Goal: Task Accomplishment & Management: Manage account settings

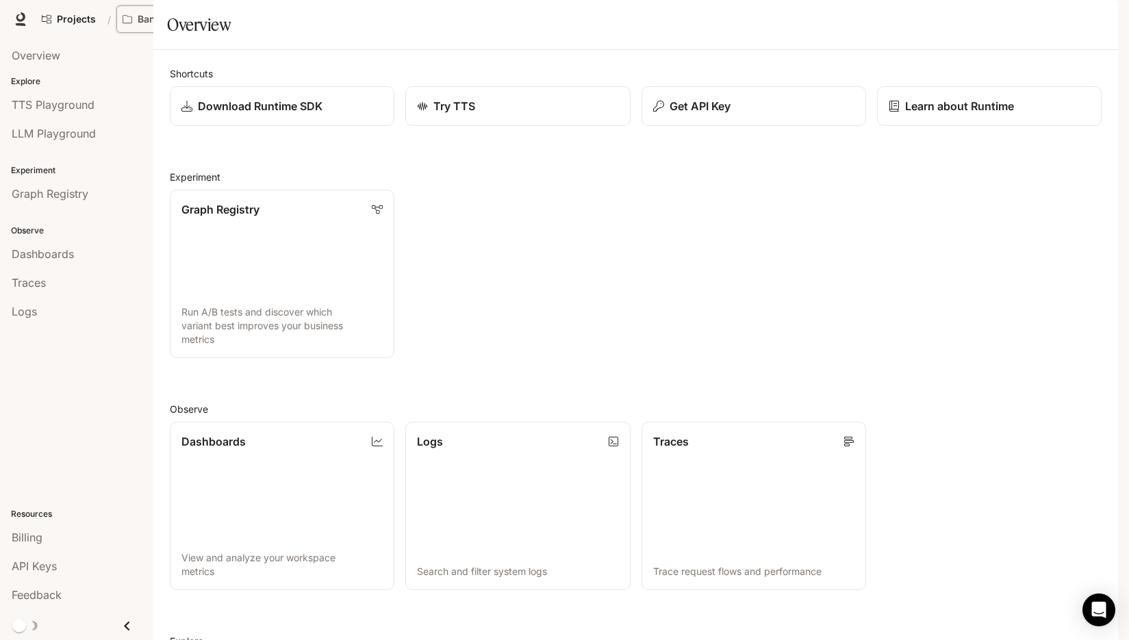
click at [188, 20] on p "Banana of Doom" at bounding box center [176, 20] width 77 height 12
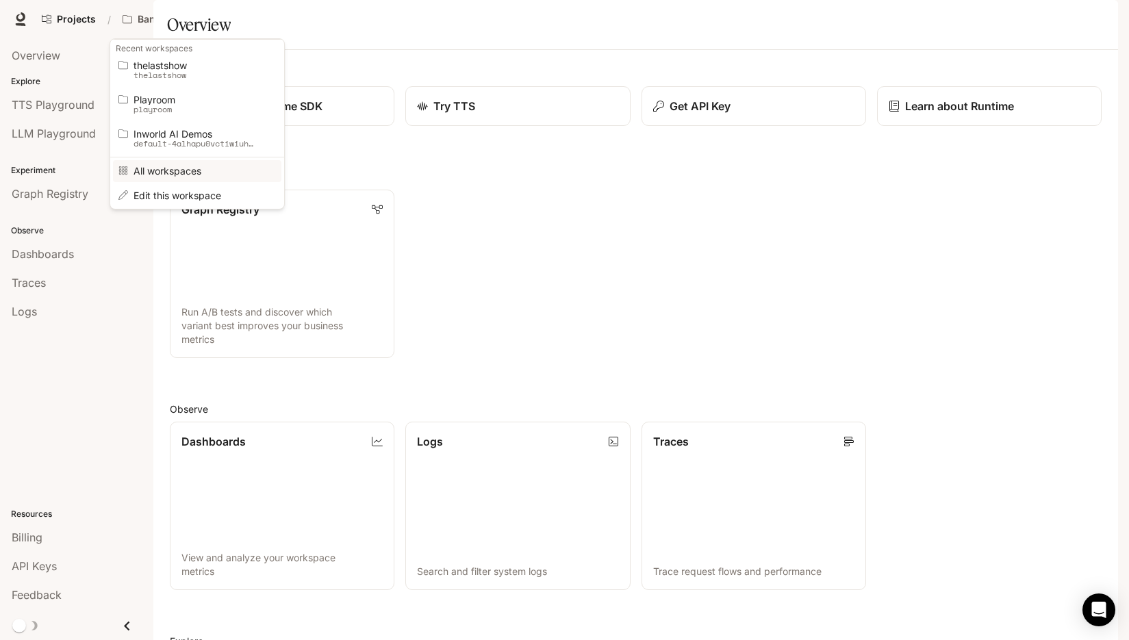
click at [201, 179] on link "All workspaces" at bounding box center [197, 170] width 168 height 21
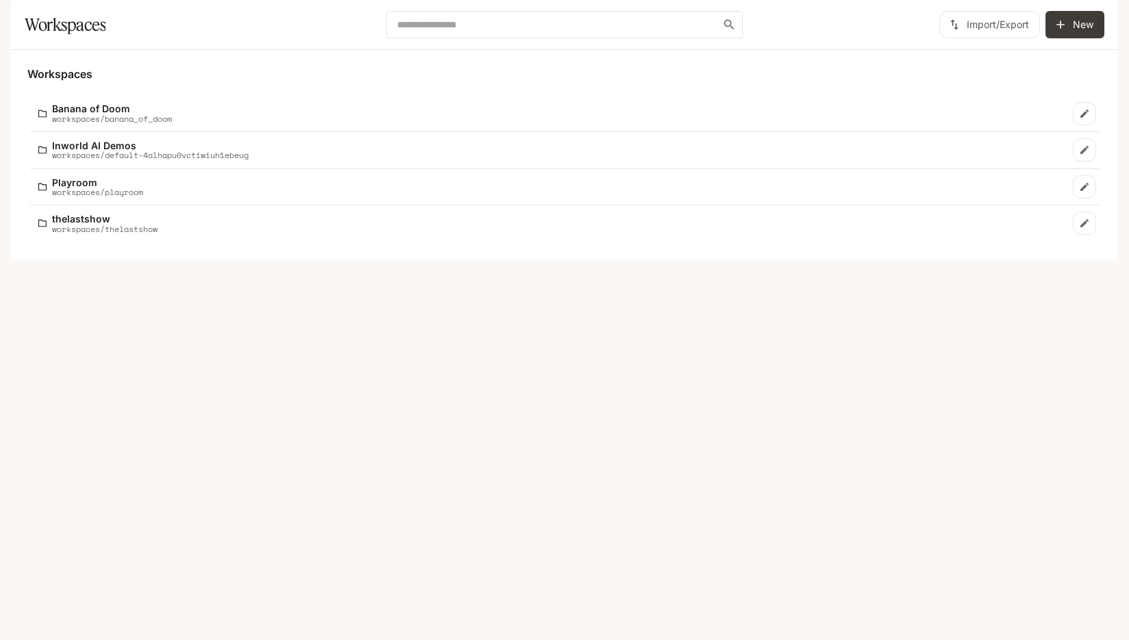
click at [1081, 119] on icon "Edit workspace" at bounding box center [1084, 113] width 11 height 11
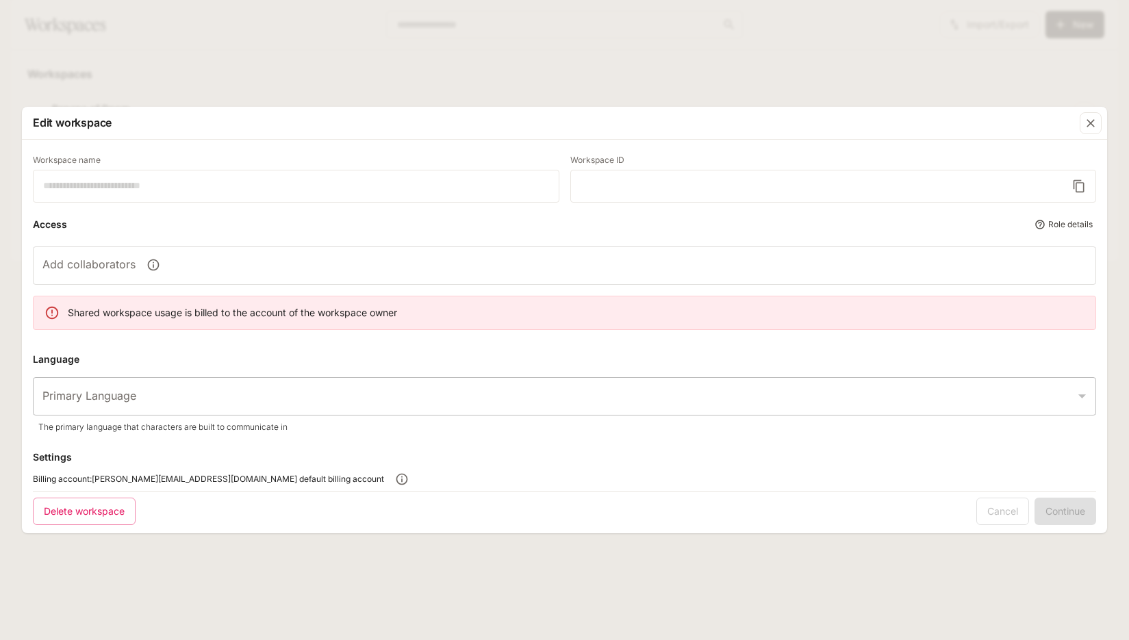
type input "**********"
type input "*****"
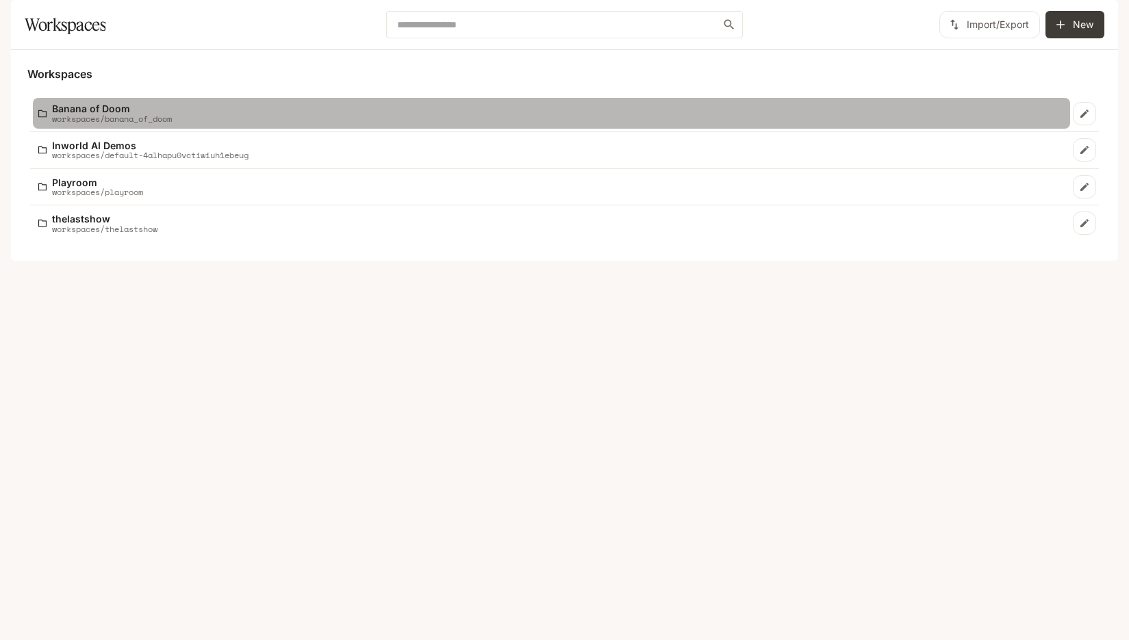
click at [716, 123] on div "Banana of Doom workspaces/banana_of_doom" at bounding box center [551, 113] width 1027 height 20
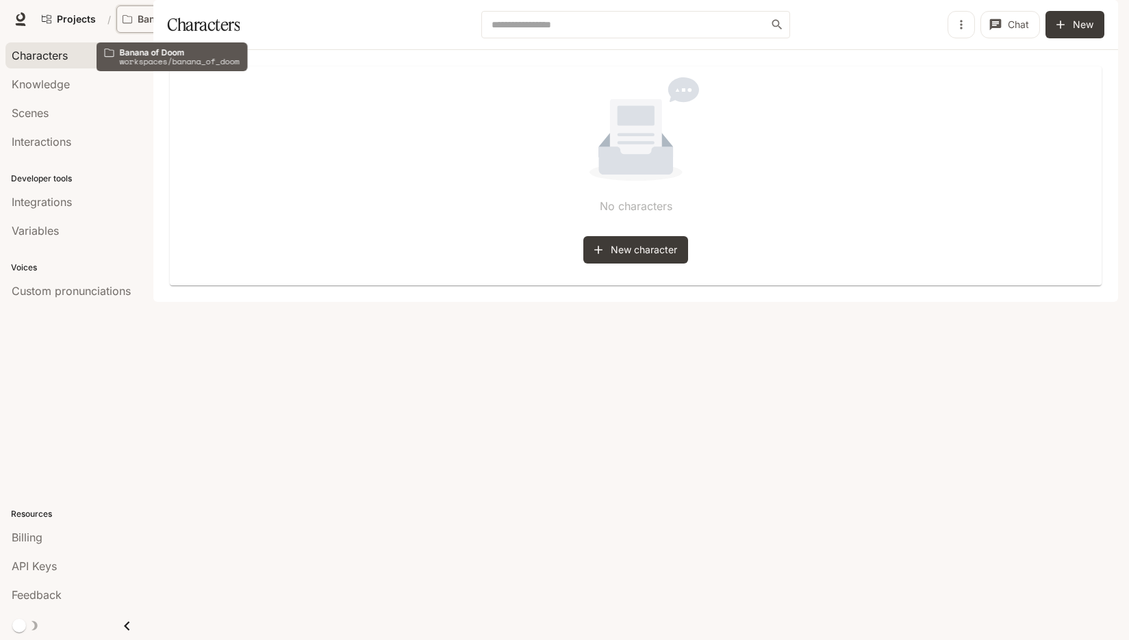
click at [187, 21] on p "Banana of Doom" at bounding box center [176, 20] width 77 height 12
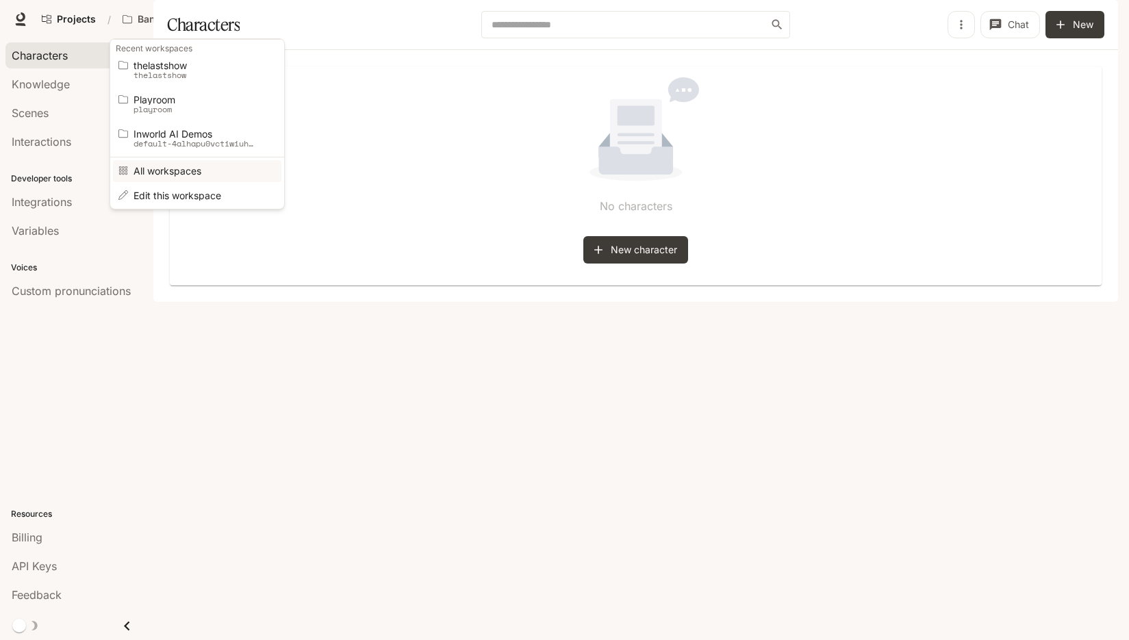
click at [186, 170] on span "All workspaces" at bounding box center [195, 171] width 123 height 10
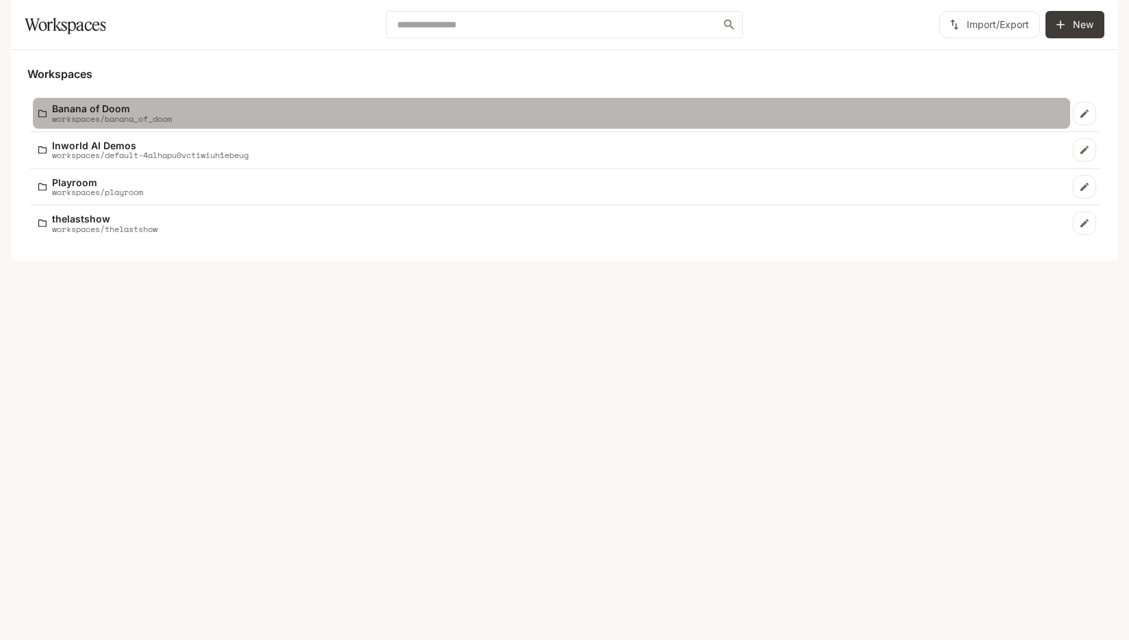
click at [850, 123] on div "Banana of Doom workspaces/banana_of_doom" at bounding box center [551, 113] width 1027 height 20
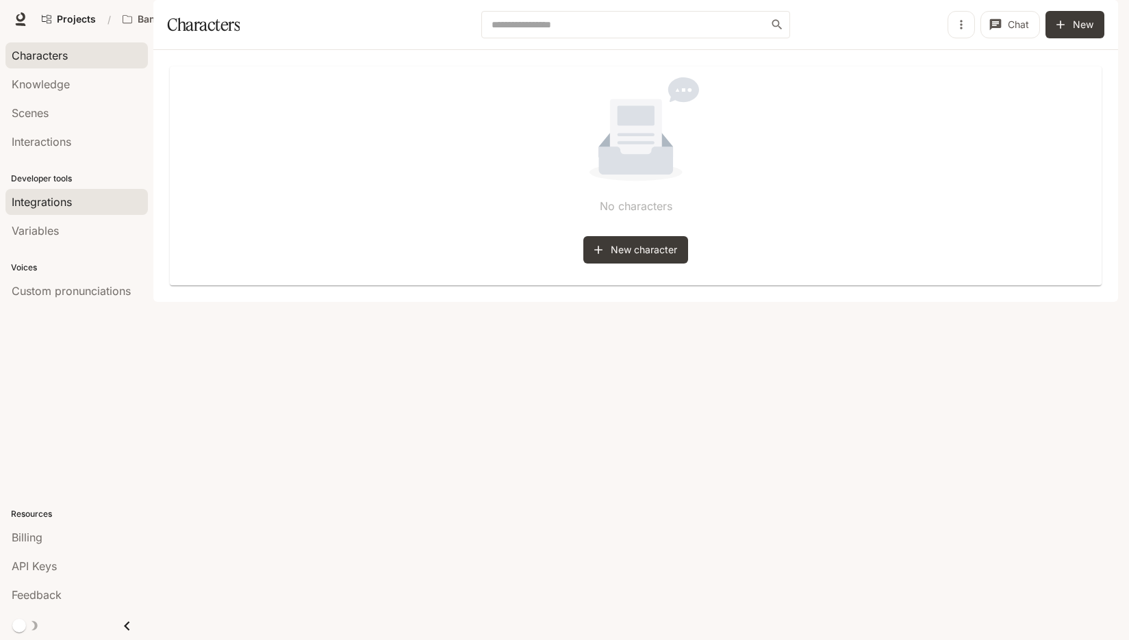
click at [88, 195] on div "Integrations" at bounding box center [77, 202] width 130 height 16
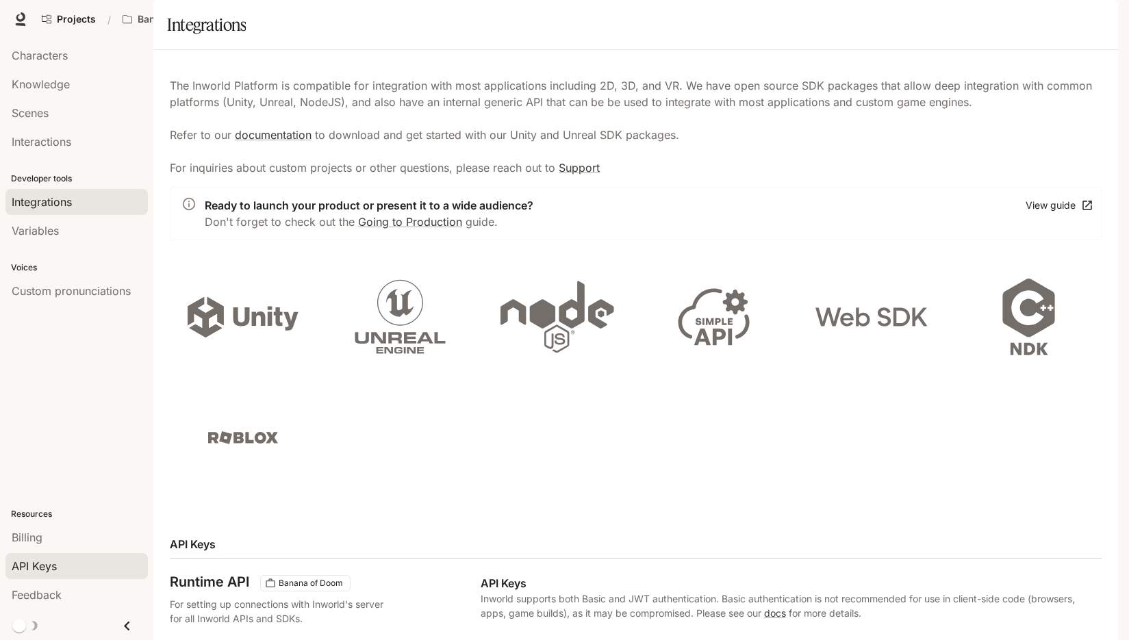
click at [56, 566] on span "API Keys" at bounding box center [34, 566] width 45 height 16
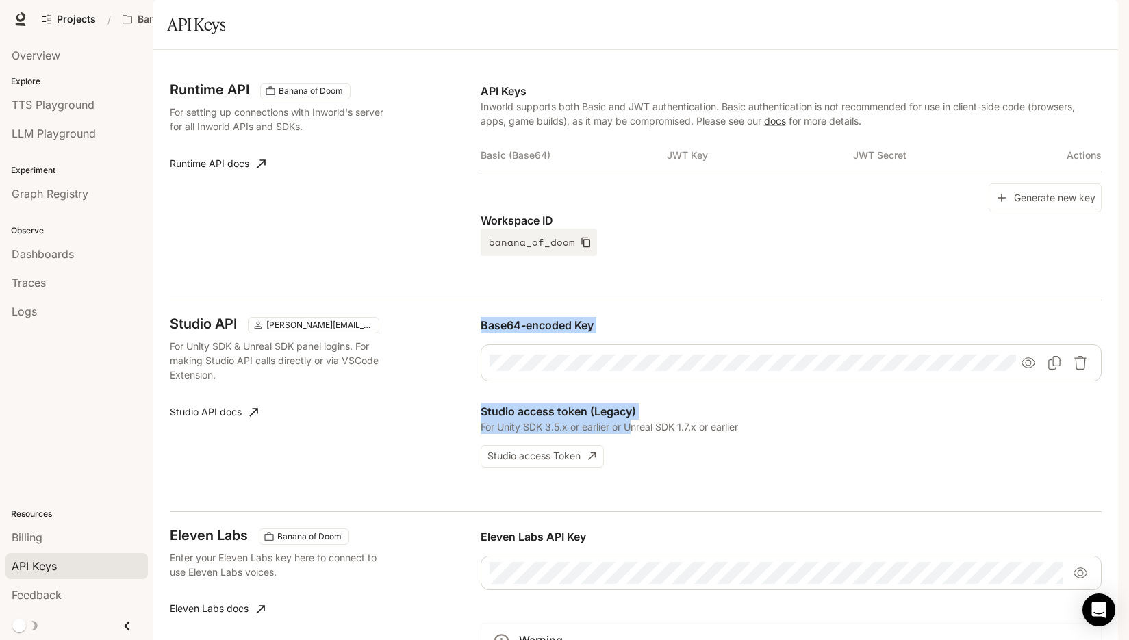
drag, startPoint x: 479, startPoint y: 466, endPoint x: 642, endPoint y: 473, distance: 163.2
click at [640, 472] on div "Studio API [PERSON_NAME][EMAIL_ADDRESS][DOMAIN_NAME] For Unity SDK & Unreal SDK…" at bounding box center [636, 406] width 932 height 212
click at [694, 468] on div "Base64-encoded Key Studio access token (Legacy) For Unity SDK 3.5.x or earlier …" at bounding box center [791, 392] width 621 height 151
click at [831, 256] on div "Workspace ID banana_of_doom" at bounding box center [791, 234] width 621 height 44
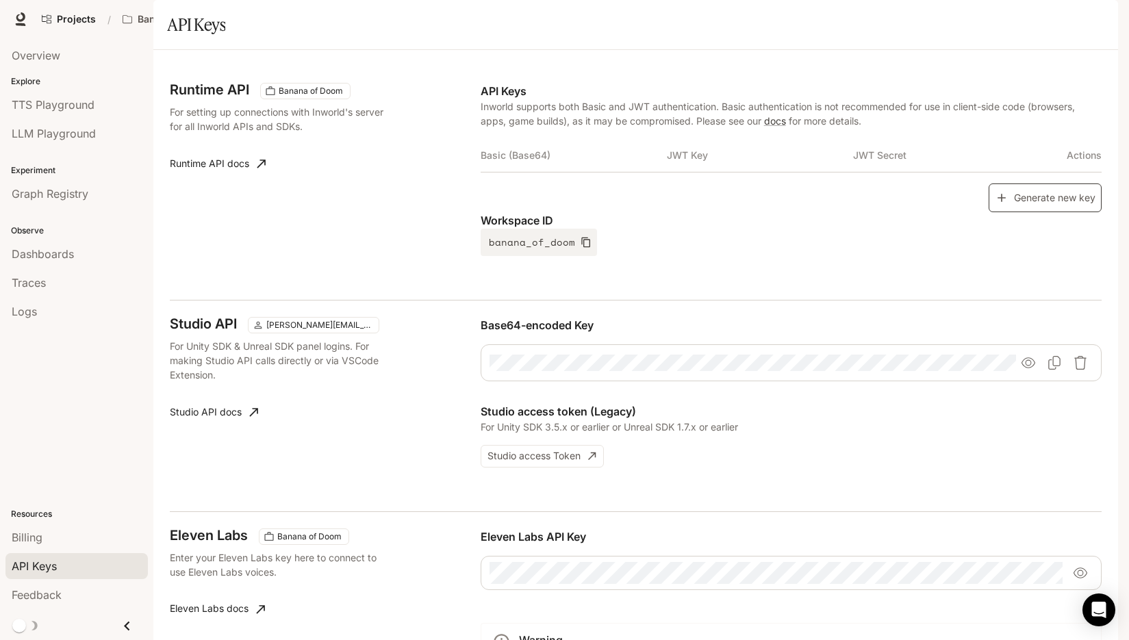
click at [1029, 213] on button "Generate new key" at bounding box center [1045, 198] width 113 height 29
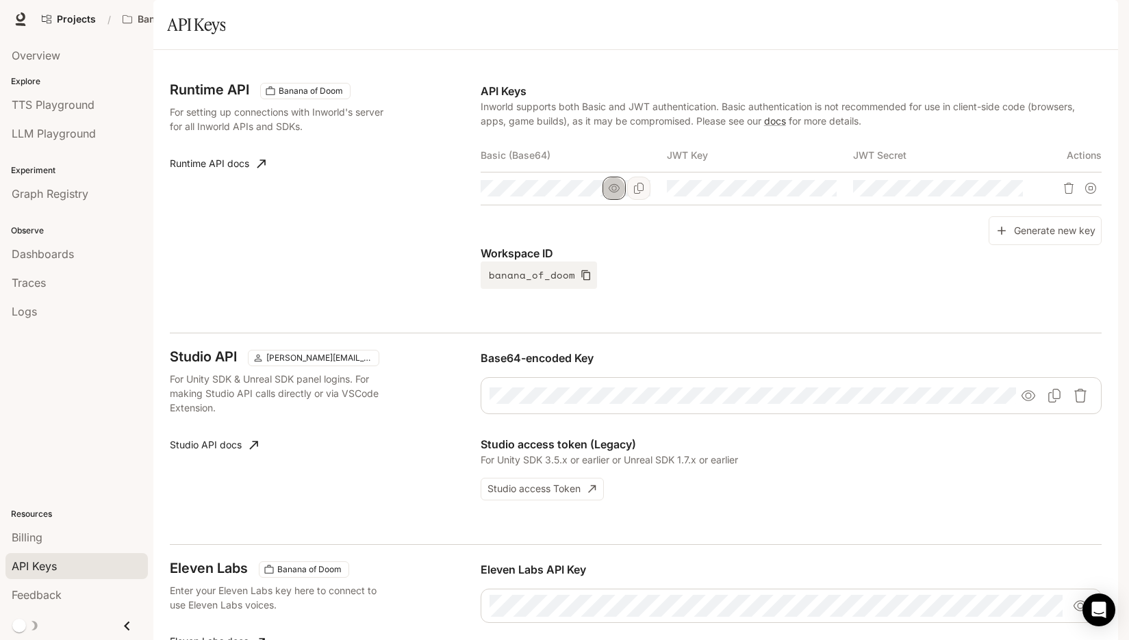
click at [612, 194] on icon "button" at bounding box center [614, 188] width 11 height 11
click at [641, 194] on icon "Copy Basic (Base64)" at bounding box center [639, 188] width 11 height 11
click at [801, 194] on icon "button" at bounding box center [800, 188] width 11 height 11
click at [822, 194] on icon "Copy Key" at bounding box center [825, 188] width 11 height 11
click at [1014, 194] on icon "Copy Secret" at bounding box center [1011, 188] width 11 height 11
